Goal: Task Accomplishment & Management: Use online tool/utility

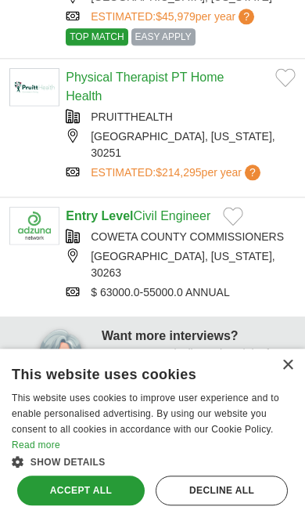
scroll to position [267, 0]
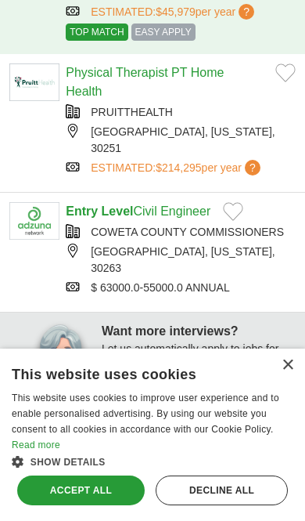
click at [284, 371] on div "×" at bounding box center [288, 365] width 12 height 12
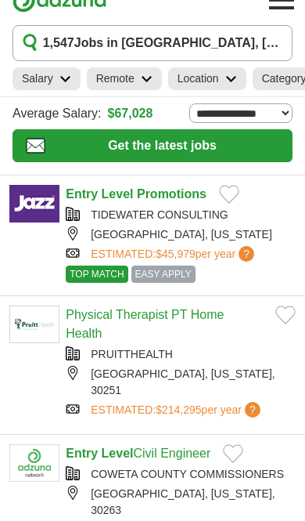
scroll to position [0, 0]
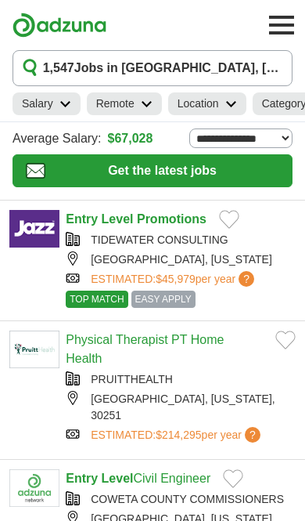
click at [153, 103] on link "Remote" at bounding box center [124, 103] width 75 height 23
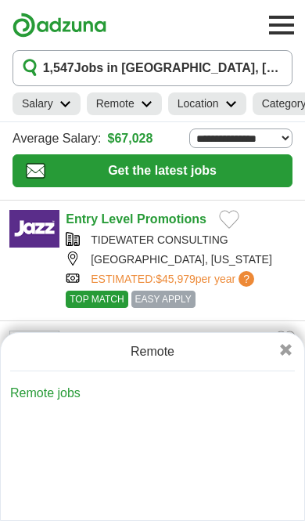
click at [64, 104] on icon at bounding box center [65, 104] width 12 height 8
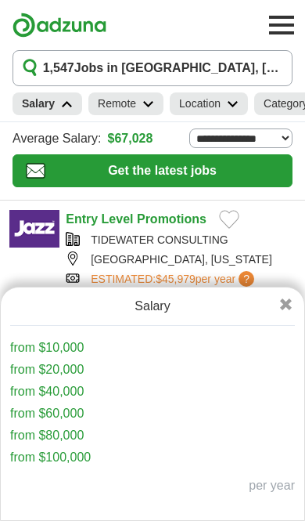
click at [77, 348] on link "from $10,000" at bounding box center [47, 347] width 74 height 13
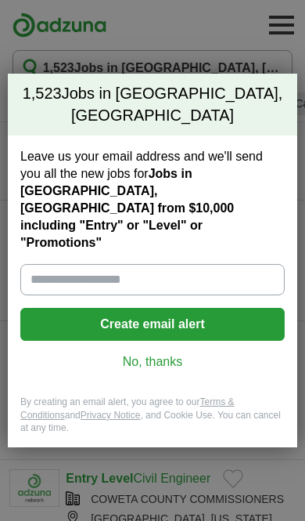
click at [270, 80] on div "1,523 Jobs in Newnan, GA Leave us your email address and we'll send you all the…" at bounding box center [152, 260] width 305 height 521
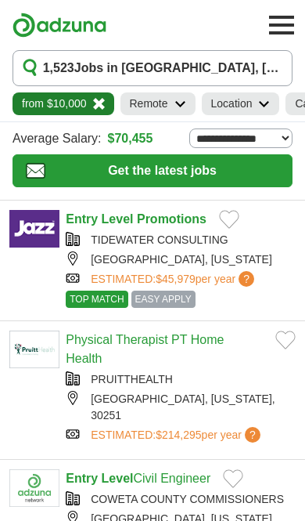
click at [84, 100] on h2 "from $10,000" at bounding box center [54, 104] width 65 height 16
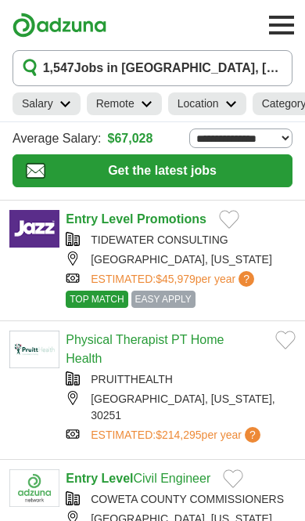
click at [217, 106] on h2 "Location" at bounding box center [198, 104] width 41 height 16
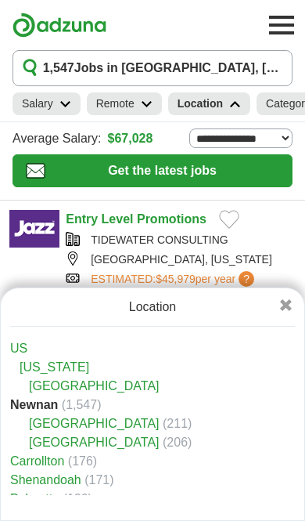
click at [231, 103] on icon at bounding box center [235, 104] width 12 height 8
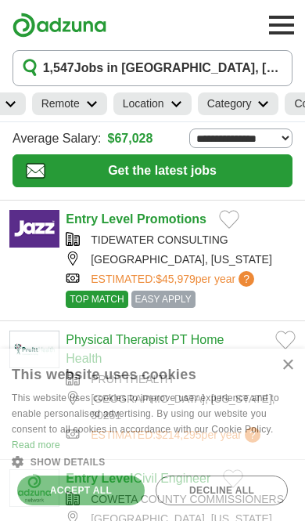
scroll to position [0, 62]
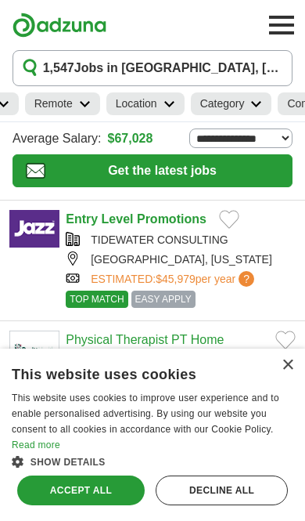
click at [239, 94] on link "Category" at bounding box center [231, 103] width 81 height 23
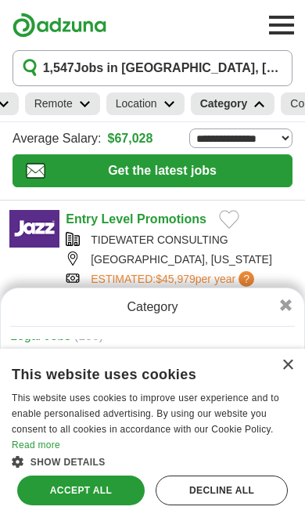
scroll to position [34, 0]
click at [116, 498] on div "Accept all" at bounding box center [81, 490] width 128 height 30
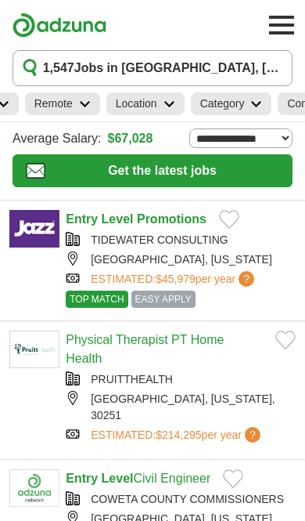
click at [246, 98] on link "Category" at bounding box center [231, 103] width 81 height 23
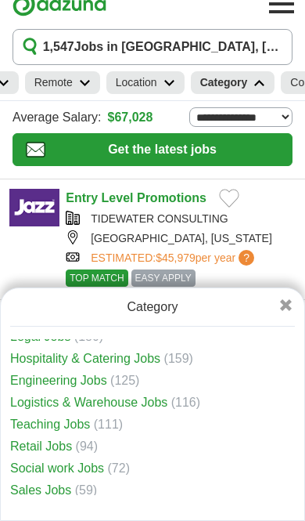
click at [89, 496] on span "(59)" at bounding box center [86, 489] width 22 height 13
click at [64, 496] on link "Sales Jobs" at bounding box center [40, 489] width 61 height 13
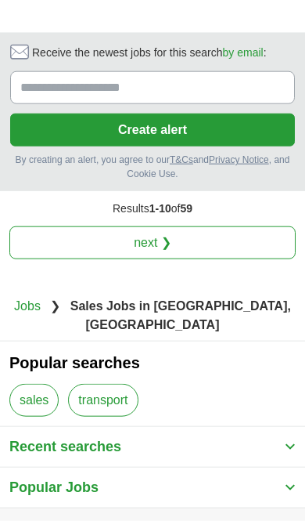
scroll to position [2733, 0]
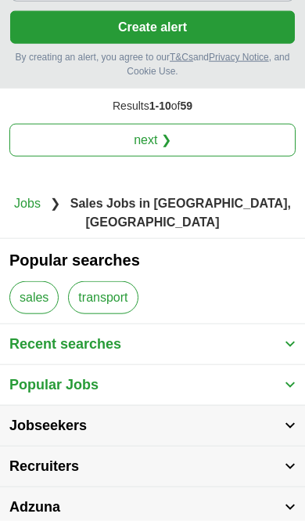
click at [78, 327] on button "Recent searches" at bounding box center [152, 344] width 305 height 40
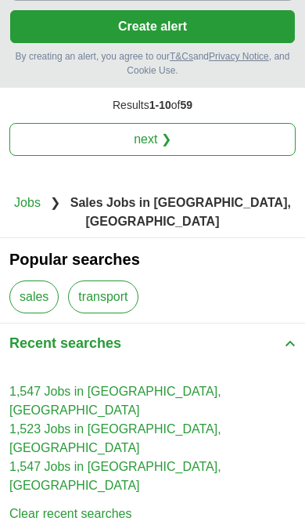
click at [286, 340] on img at bounding box center [290, 343] width 11 height 7
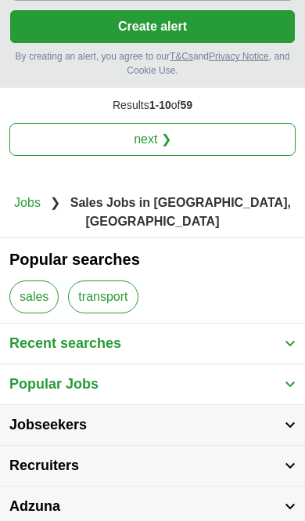
click at [283, 364] on button "Popular Jobs" at bounding box center [152, 384] width 305 height 40
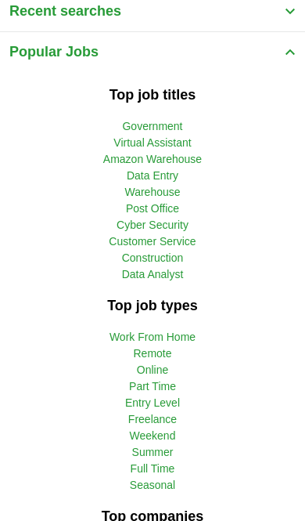
scroll to position [3162, 0]
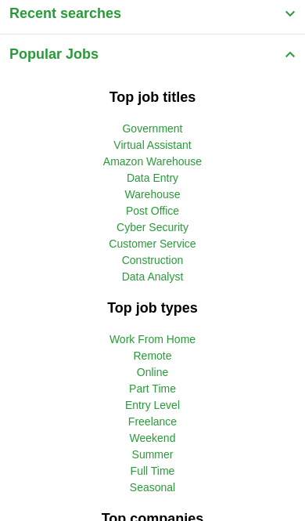
click at [147, 366] on link "Online" at bounding box center [152, 372] width 31 height 13
